Goal: Task Accomplishment & Management: Manage account settings

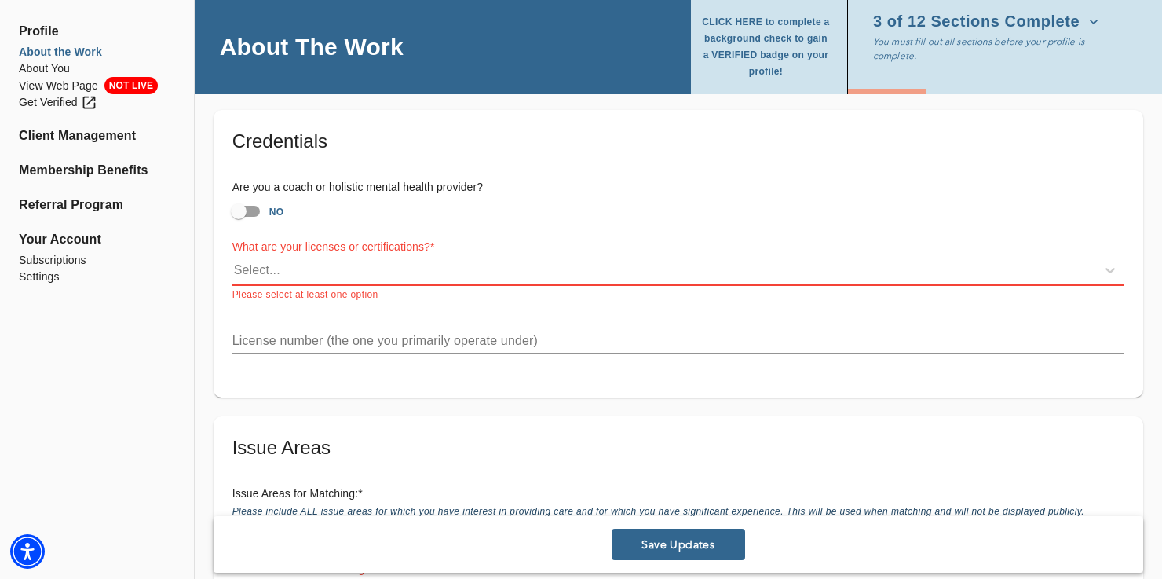
scroll to position [1095, 0]
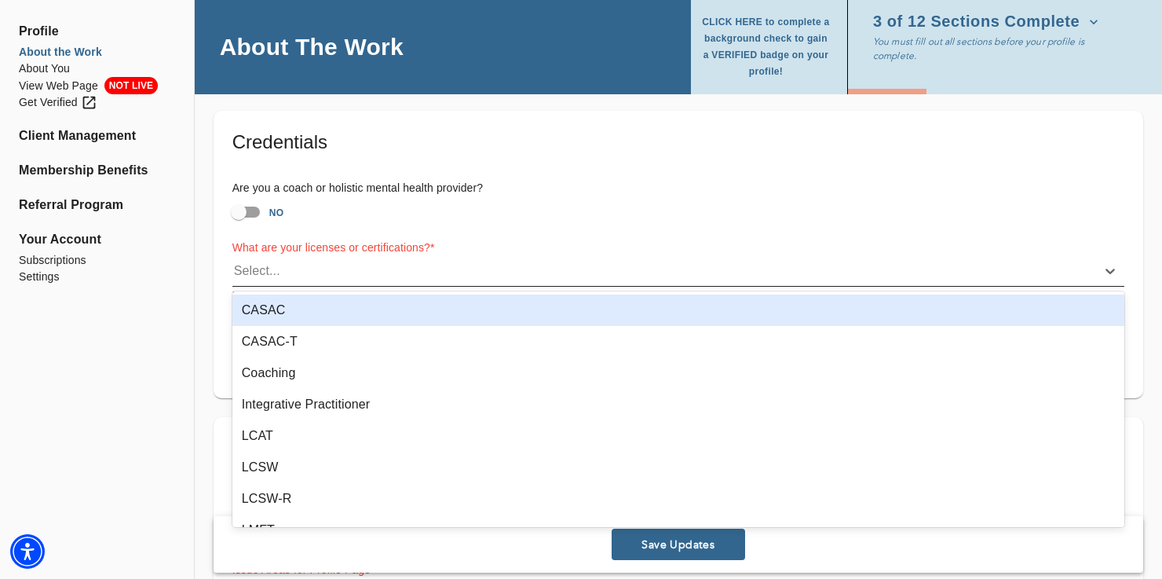
click at [239, 262] on div "Select..." at bounding box center [257, 271] width 46 height 19
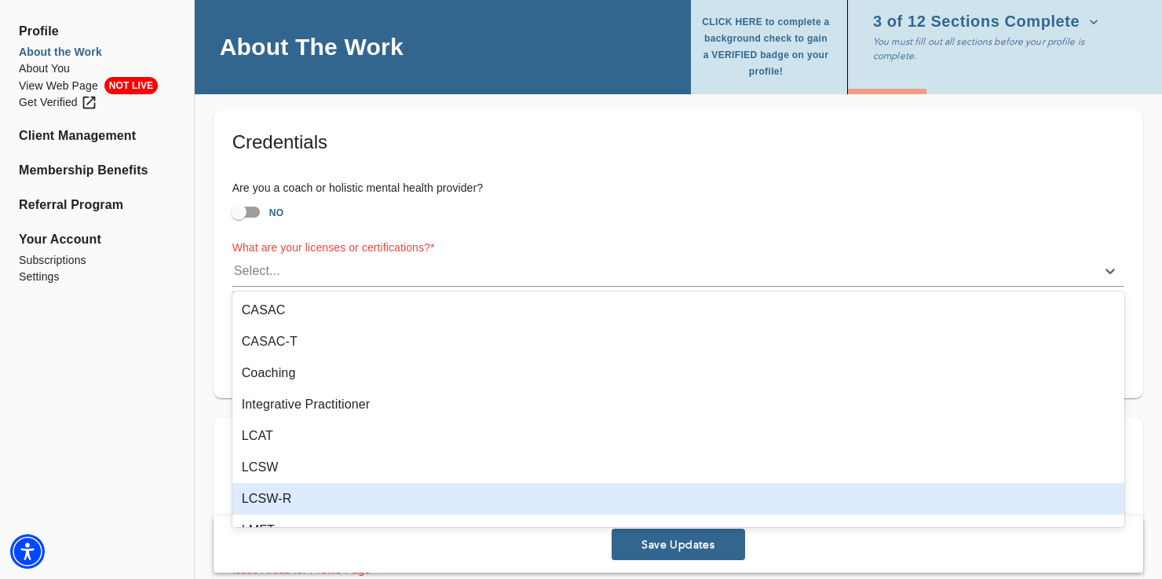
click at [334, 496] on div "LCSW-R" at bounding box center [678, 498] width 892 height 31
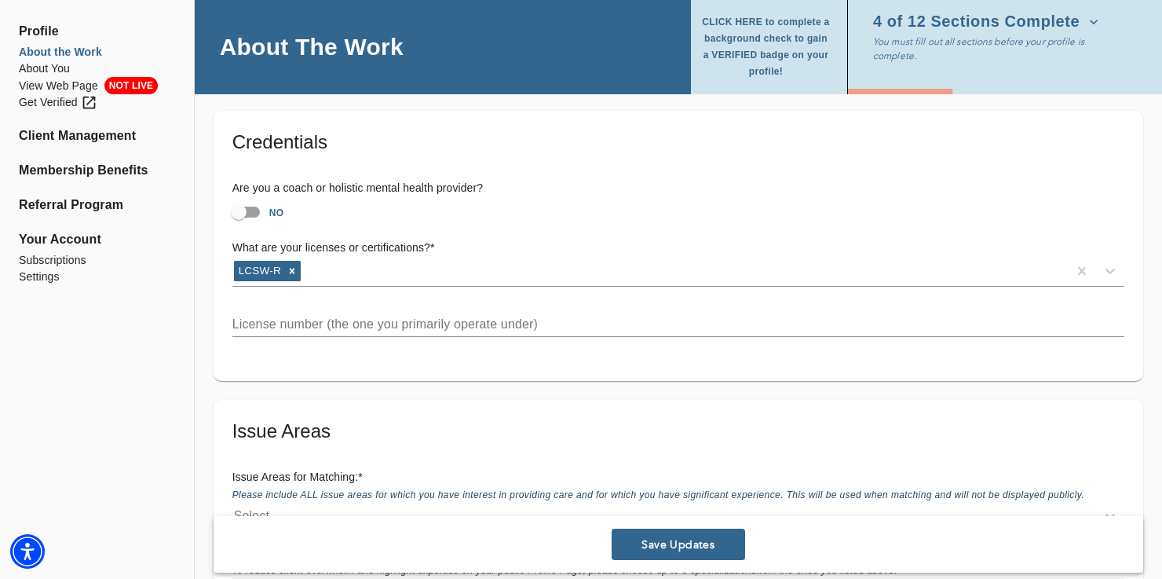
click at [249, 358] on div "Credentials Are you a coach or holistic mental health provider? NO What are you…" at bounding box center [679, 246] width 930 height 270
click at [240, 360] on div "Credentials Are you a coach or holistic mental health provider? NO What are you…" at bounding box center [679, 246] width 930 height 270
click at [238, 353] on div "Credentials Are you a coach or holistic mental health provider? NO What are you…" at bounding box center [679, 246] width 930 height 270
click at [252, 355] on div "Credentials Are you a coach or holistic mental health provider? NO What are you…" at bounding box center [679, 246] width 930 height 270
click at [235, 362] on div "Credentials Are you a coach or holistic mental health provider? NO What are you…" at bounding box center [679, 246] width 930 height 270
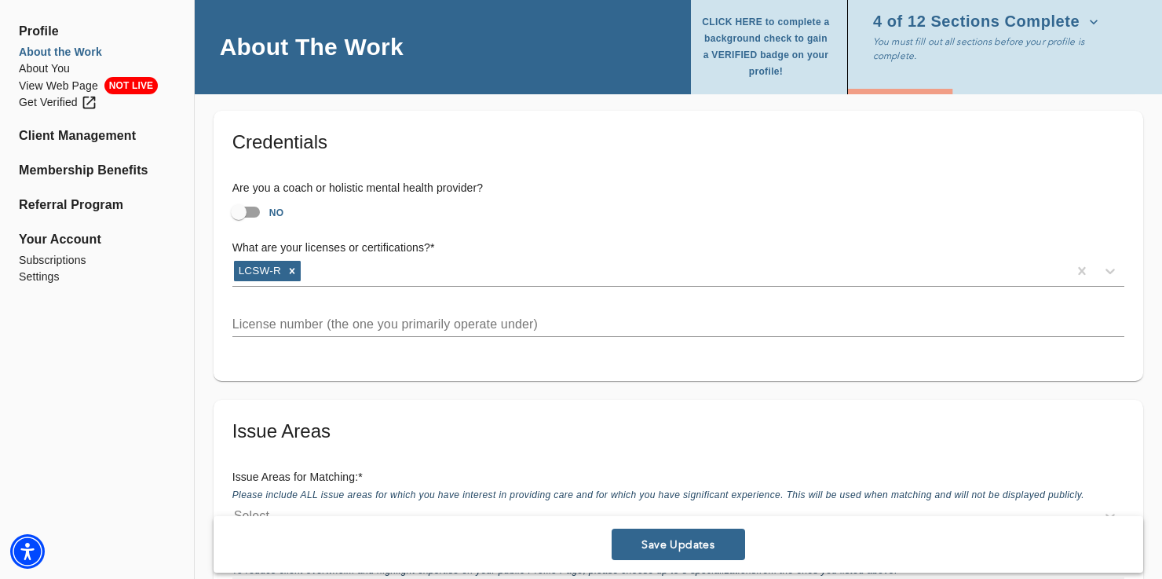
click at [235, 362] on div "Credentials Are you a coach or holistic mental health provider? NO What are you…" at bounding box center [679, 246] width 930 height 270
click at [415, 355] on div "Credentials Are you a coach or holistic mental health provider? NO What are you…" at bounding box center [679, 246] width 930 height 270
click at [326, 273] on div "LCSW-R" at bounding box center [650, 270] width 836 height 25
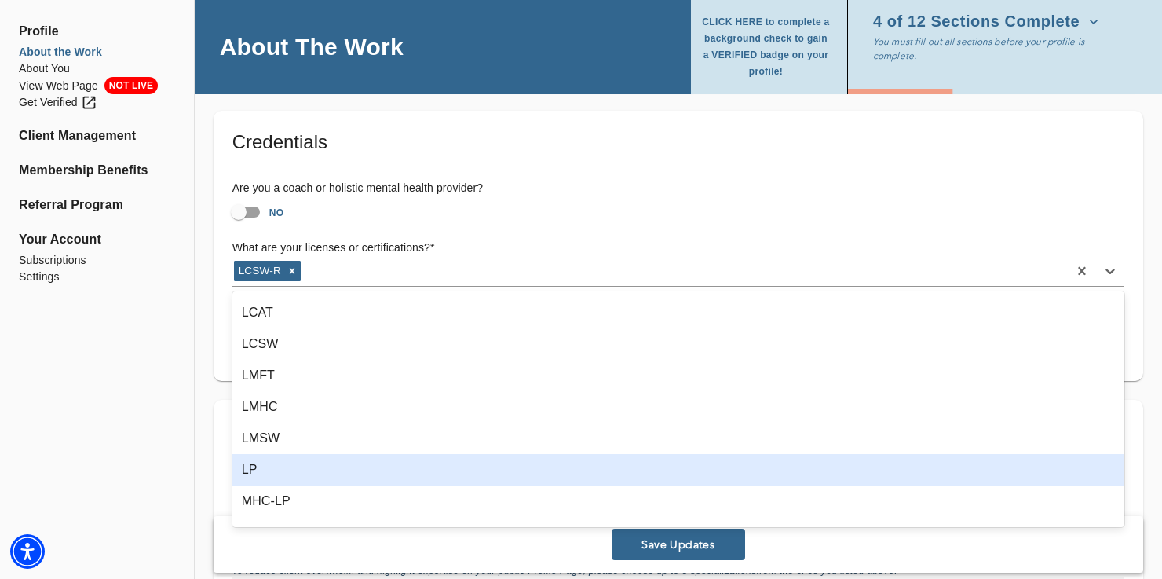
scroll to position [90, 0]
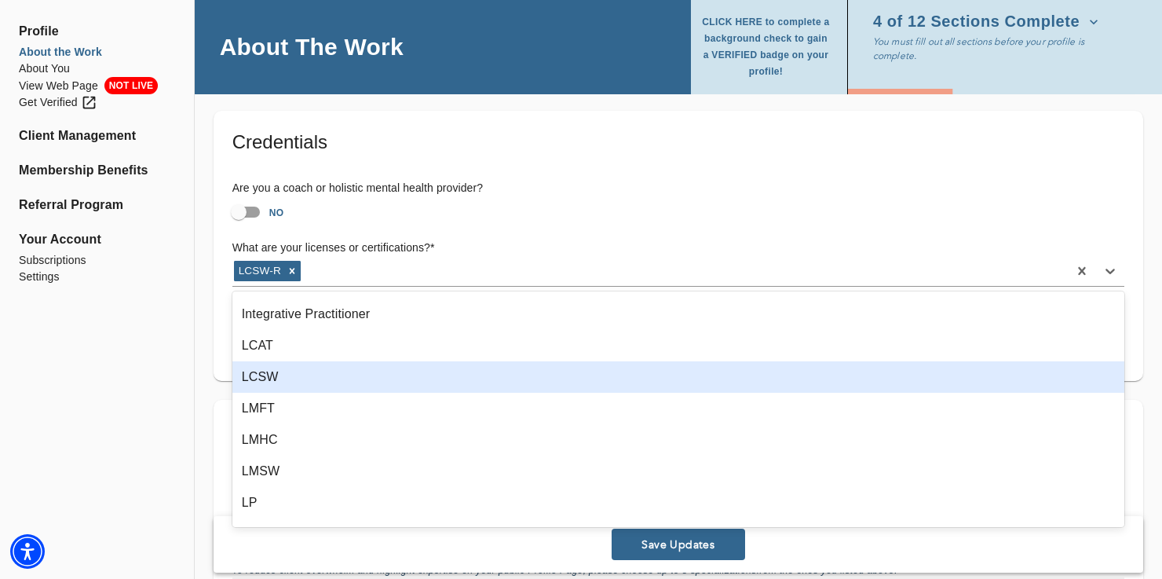
click at [294, 386] on div "LCSW" at bounding box center [678, 376] width 892 height 31
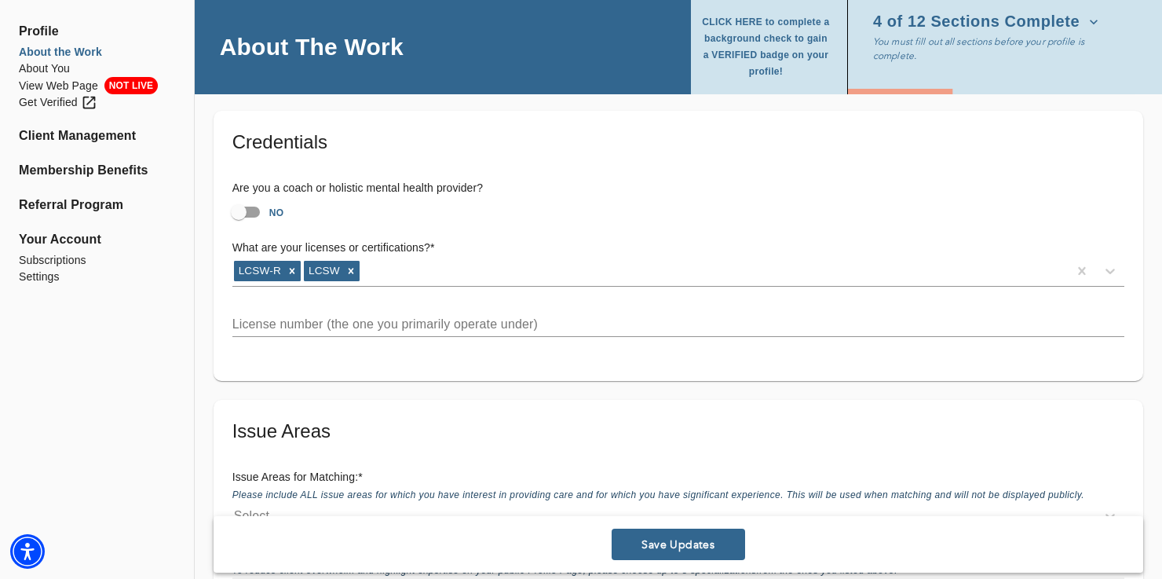
click at [249, 360] on div "Credentials Are you a coach or holistic mental health provider? NO What are you…" at bounding box center [679, 246] width 930 height 270
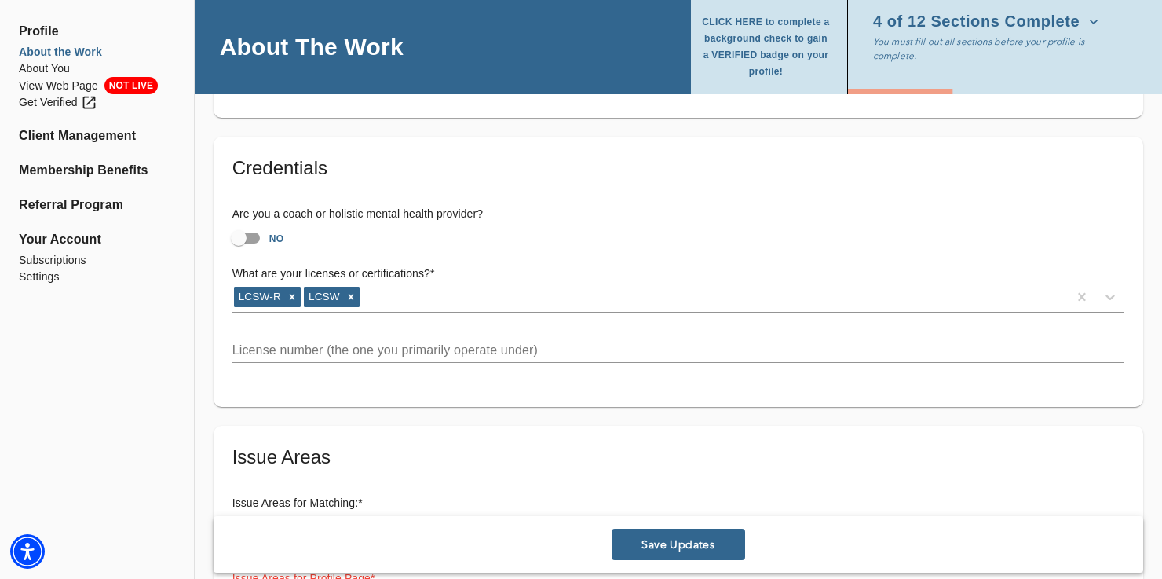
scroll to position [1063, 0]
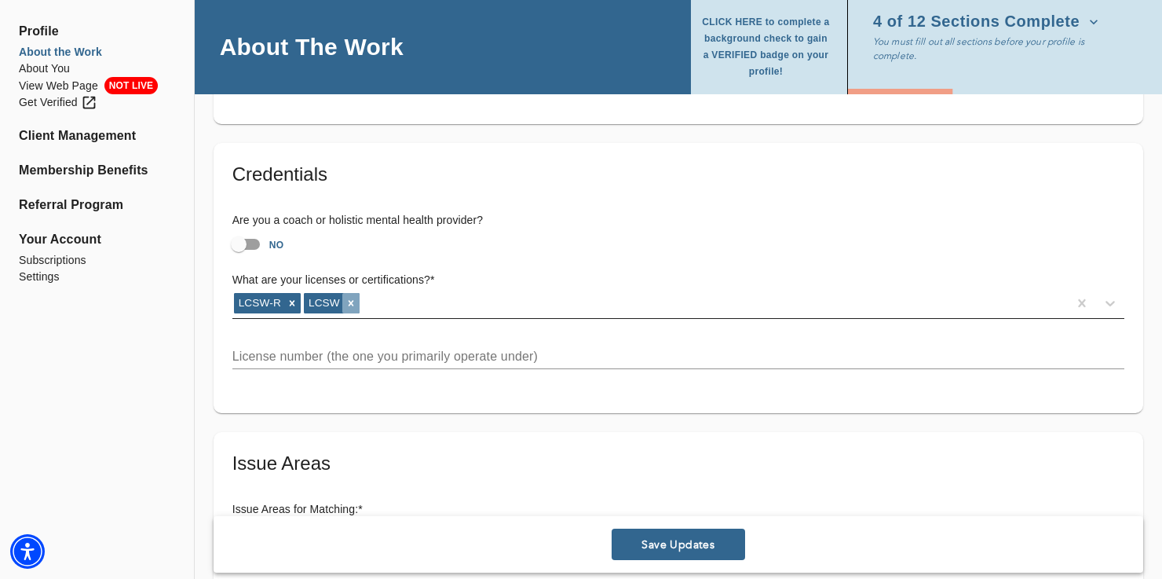
click at [351, 302] on icon at bounding box center [351, 303] width 5 height 5
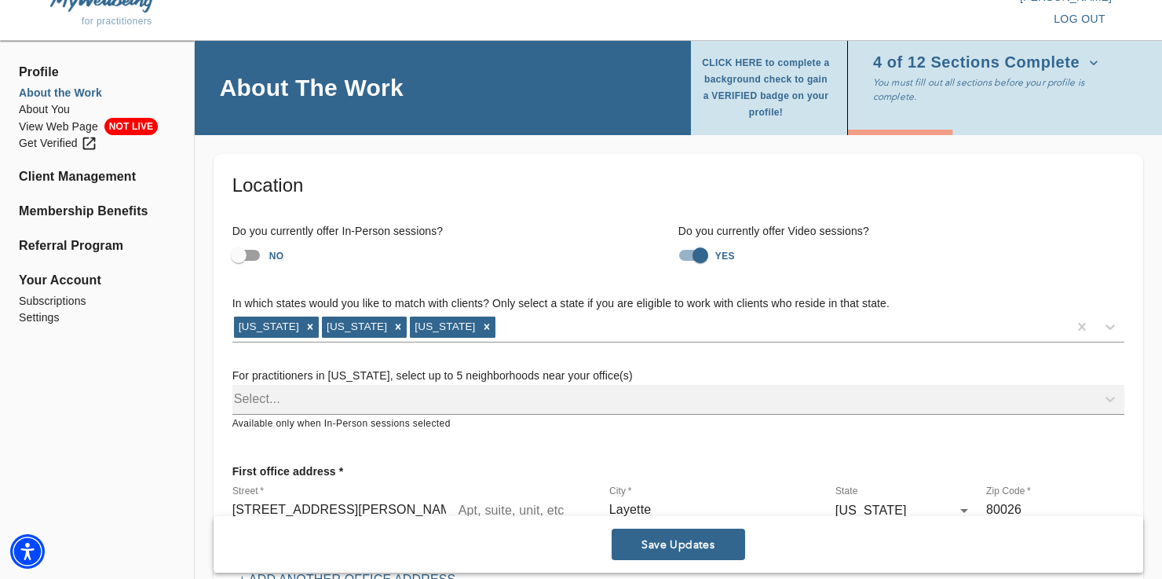
scroll to position [0, 0]
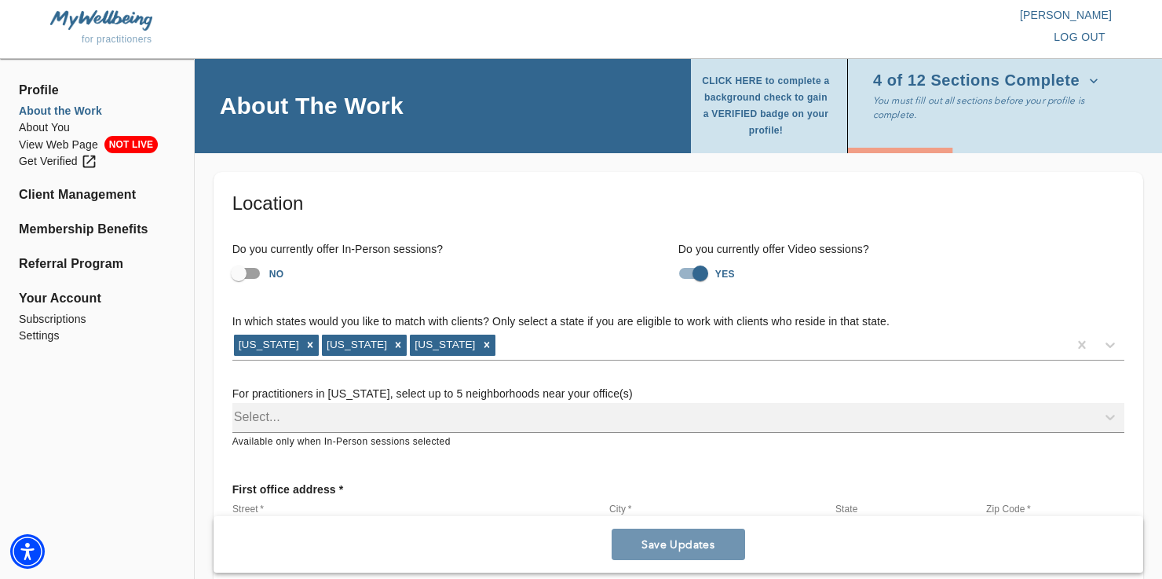
click at [677, 545] on span "Save Updates" at bounding box center [678, 544] width 121 height 15
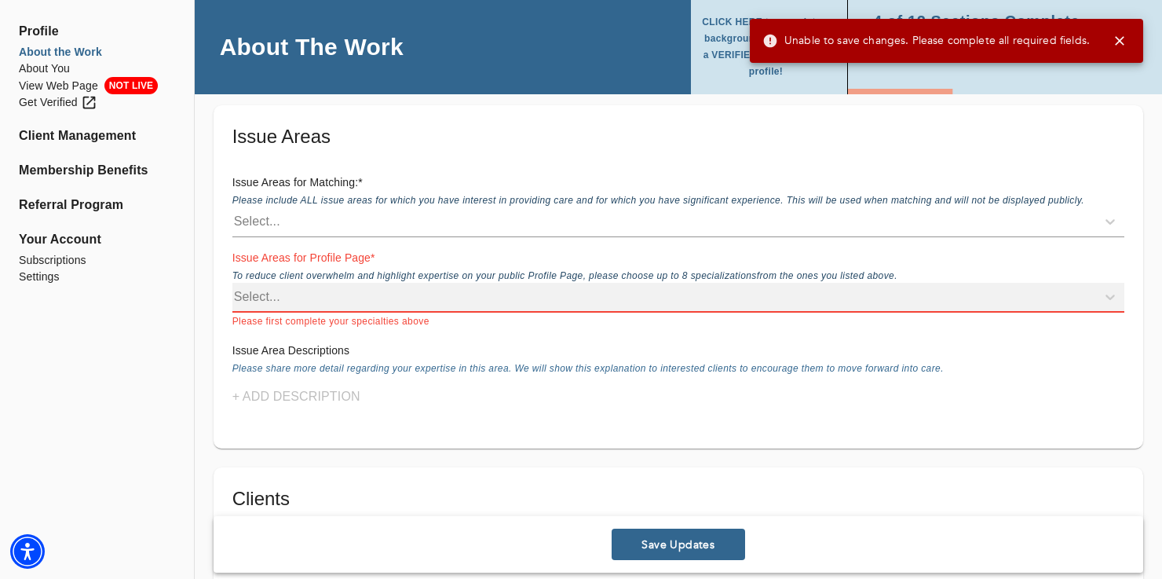
scroll to position [1399, 0]
